Goal: Information Seeking & Learning: Learn about a topic

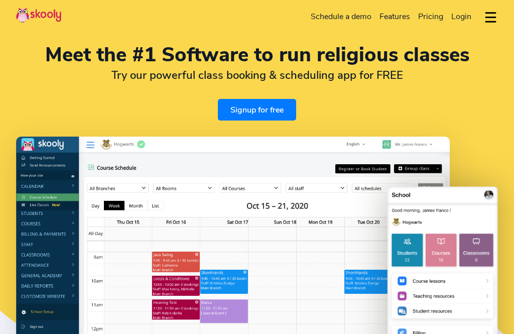
select select "en"
select select "60"
select select "[GEOGRAPHIC_DATA]"
select select "[GEOGRAPHIC_DATA]/Kuala_Lumpur"
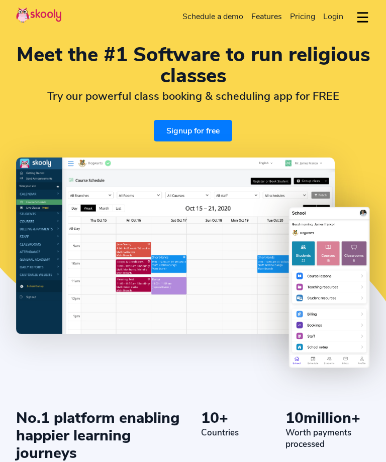
select select "en"
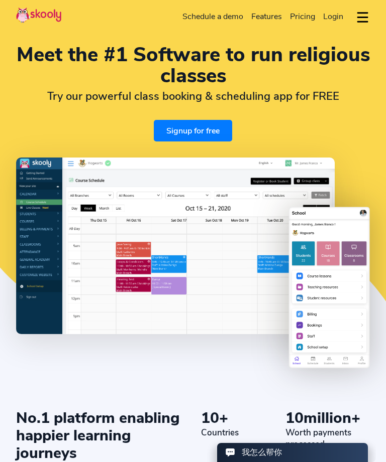
select select "60"
select select "[GEOGRAPHIC_DATA]"
select select "[GEOGRAPHIC_DATA]/Kuala_Lumpur"
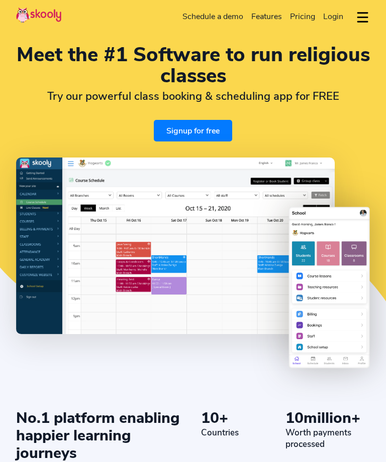
select select "en"
select select "60"
select select "[GEOGRAPHIC_DATA]"
select select "[GEOGRAPHIC_DATA]/Kuala_Lumpur"
select select "en"
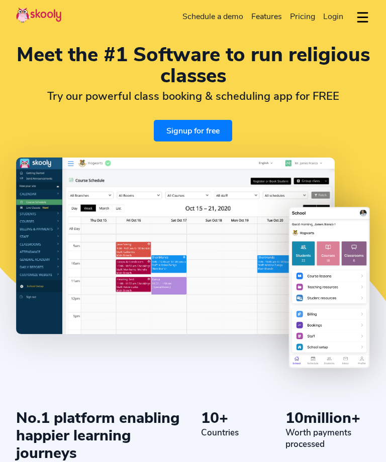
select select "60"
select select "[GEOGRAPHIC_DATA]"
select select "[GEOGRAPHIC_DATA]/Kuala_Lumpur"
